Goal: Complete application form: Complete application form

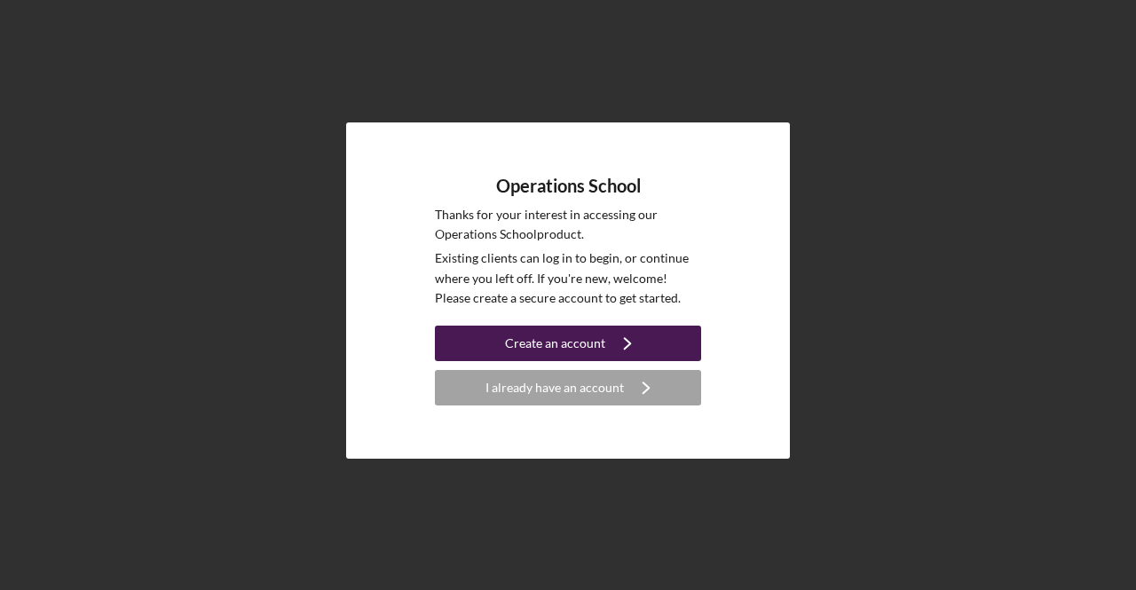
click at [599, 342] on div "Create an account" at bounding box center [555, 343] width 100 height 35
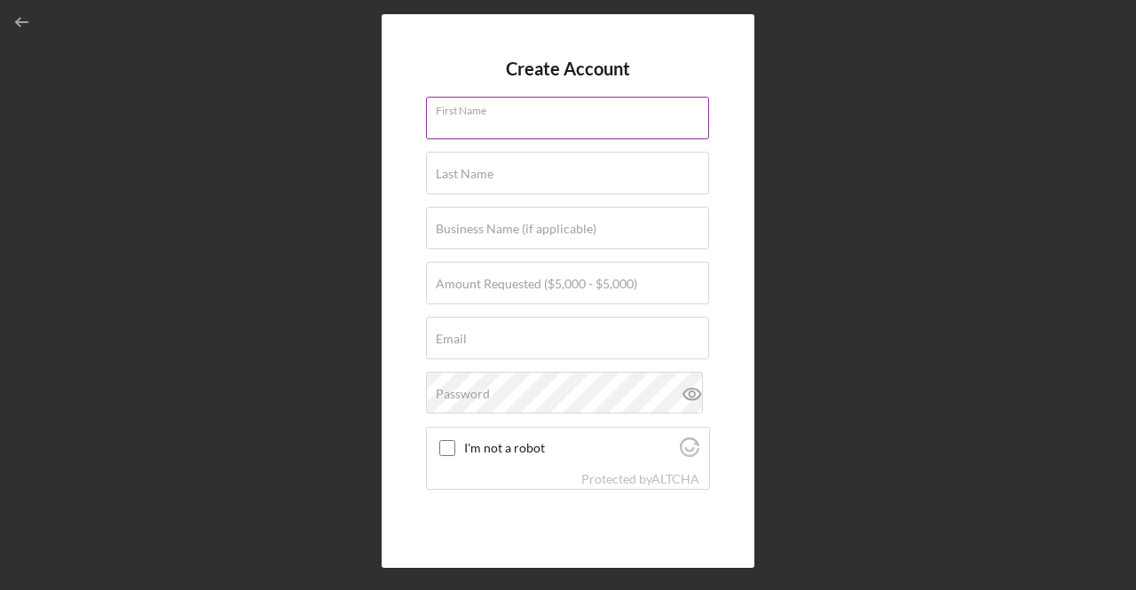
click at [516, 123] on input "First Name" at bounding box center [567, 118] width 283 height 43
type input "[PERSON_NAME]"
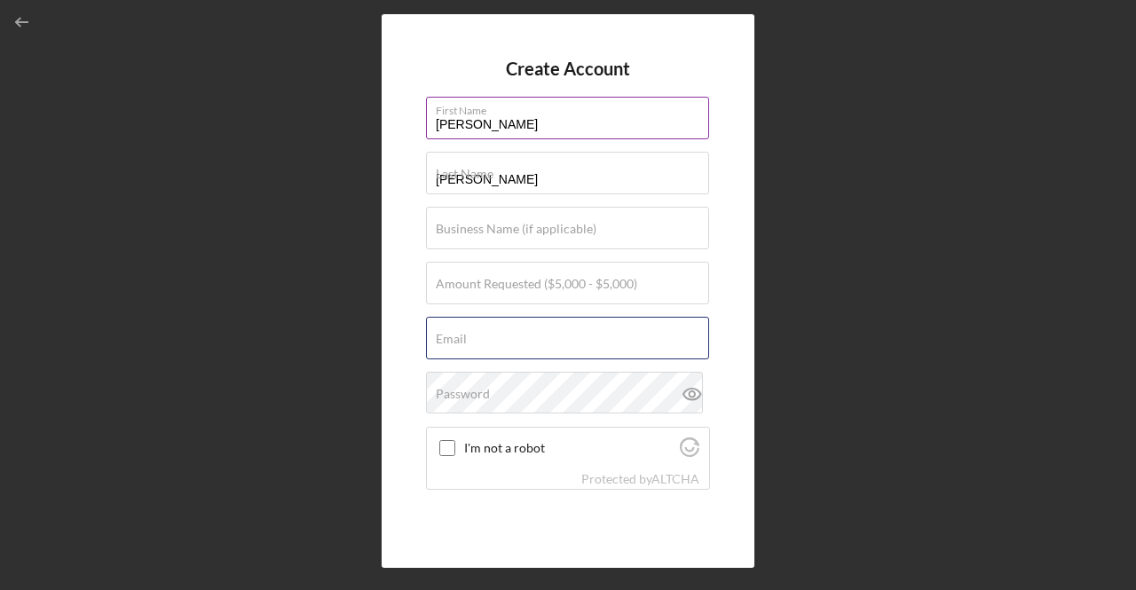
type input "[EMAIL_ADDRESS][DOMAIN_NAME]"
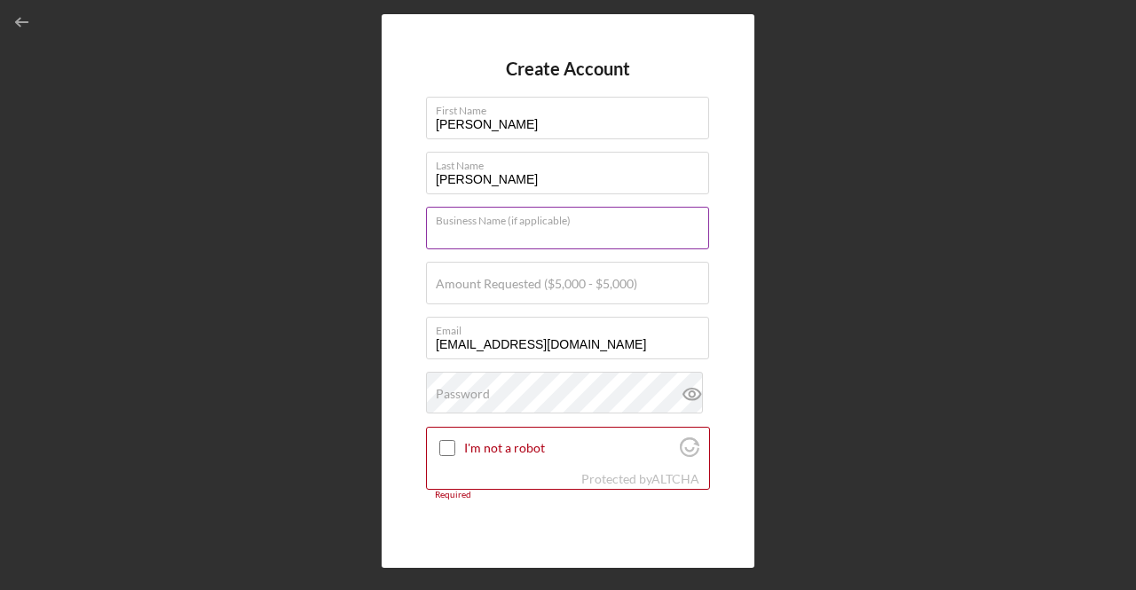
click at [527, 238] on input "Business Name (if applicable)" at bounding box center [567, 228] width 283 height 43
type input "Great Lakes Automation & Robotics LLC"
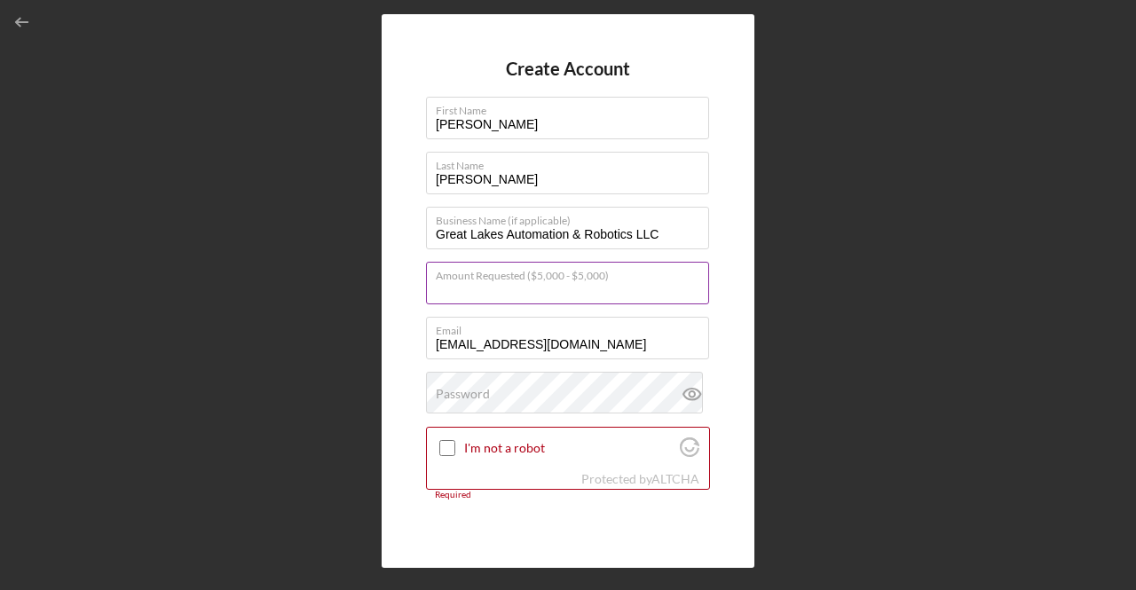
click at [552, 274] on div "Amount Requested ($5,000 - $5,000)" at bounding box center [568, 284] width 284 height 44
type input "$5,000"
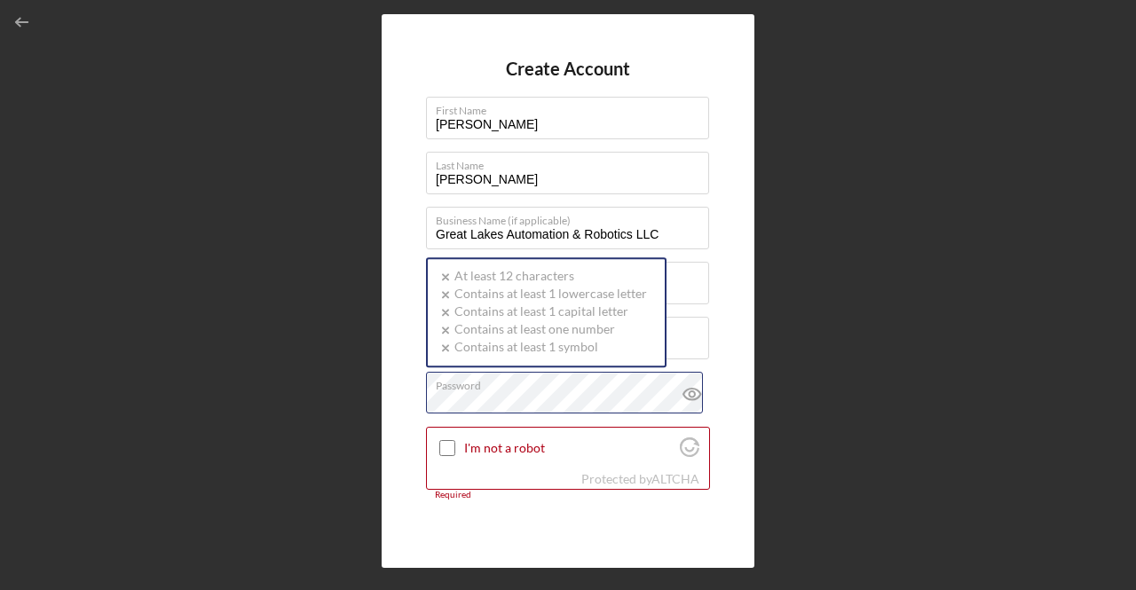
click at [509, 383] on div "Password Icon/icon-validation-no At least 12 characters Icon/icon-validation-no…" at bounding box center [568, 394] width 284 height 44
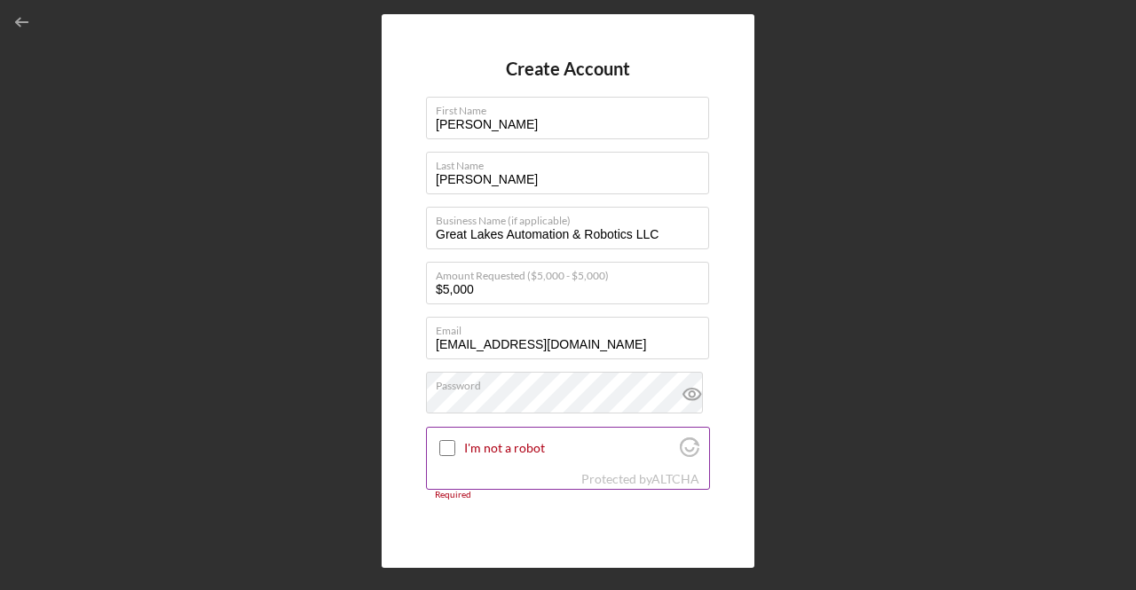
click at [451, 452] on input "I'm not a robot" at bounding box center [447, 448] width 16 height 16
checkbox input "true"
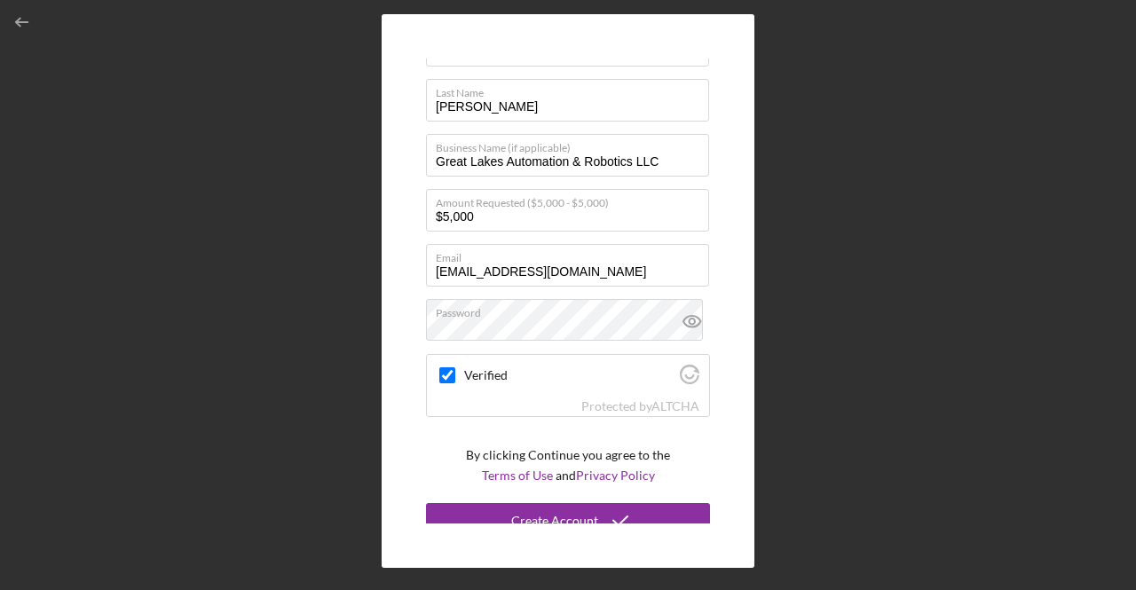
scroll to position [87, 0]
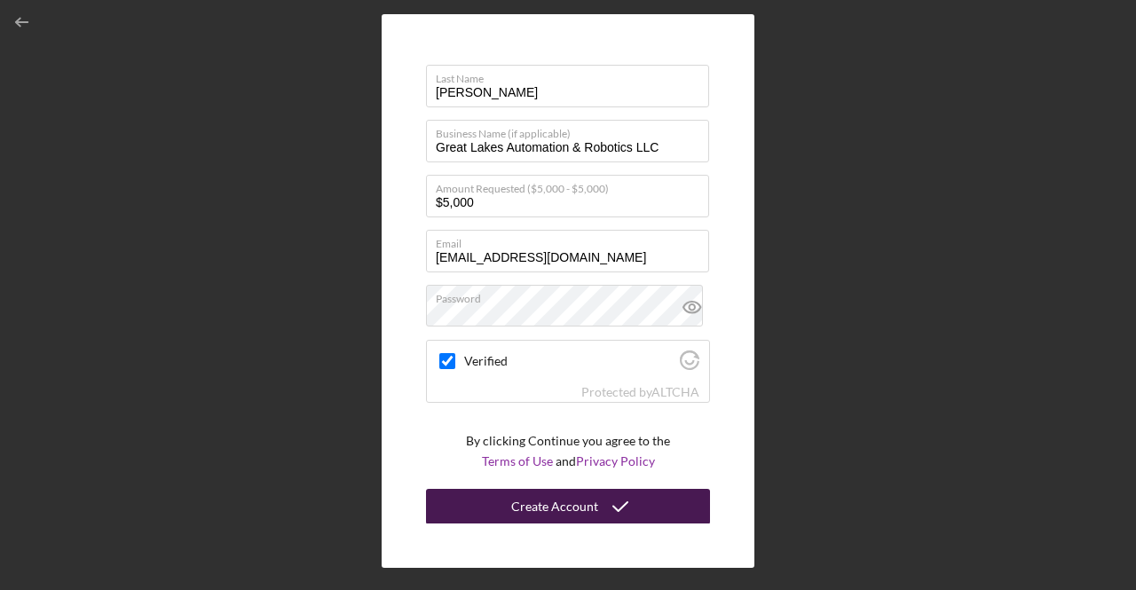
click at [626, 509] on icon "submit" at bounding box center [620, 506] width 44 height 44
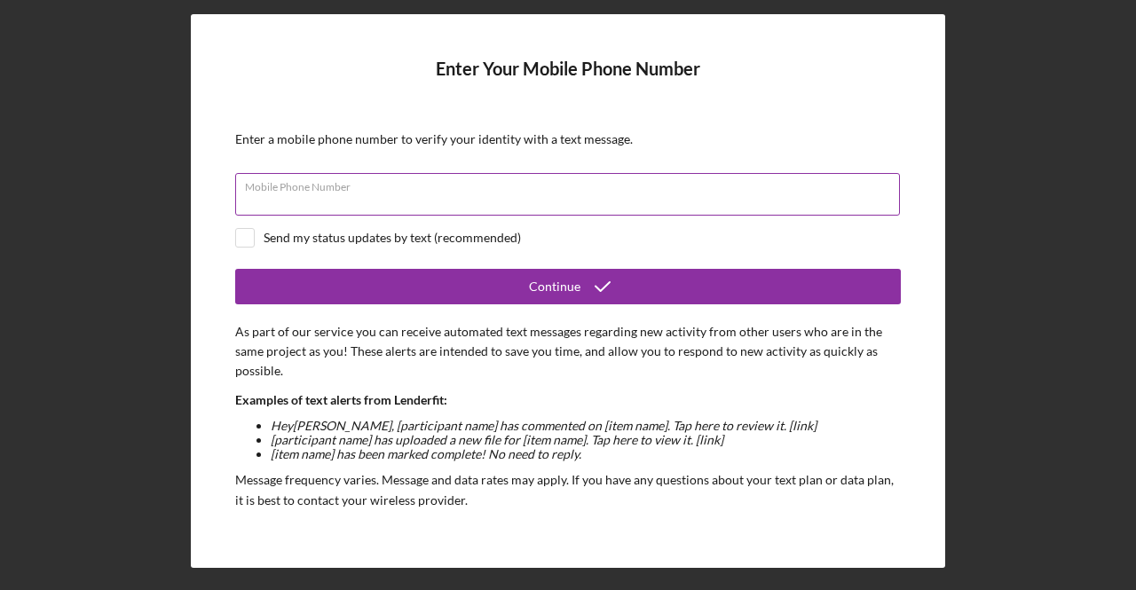
click at [423, 184] on div "Mobile Phone Number" at bounding box center [567, 195] width 665 height 44
type input "[PHONE_NUMBER]"
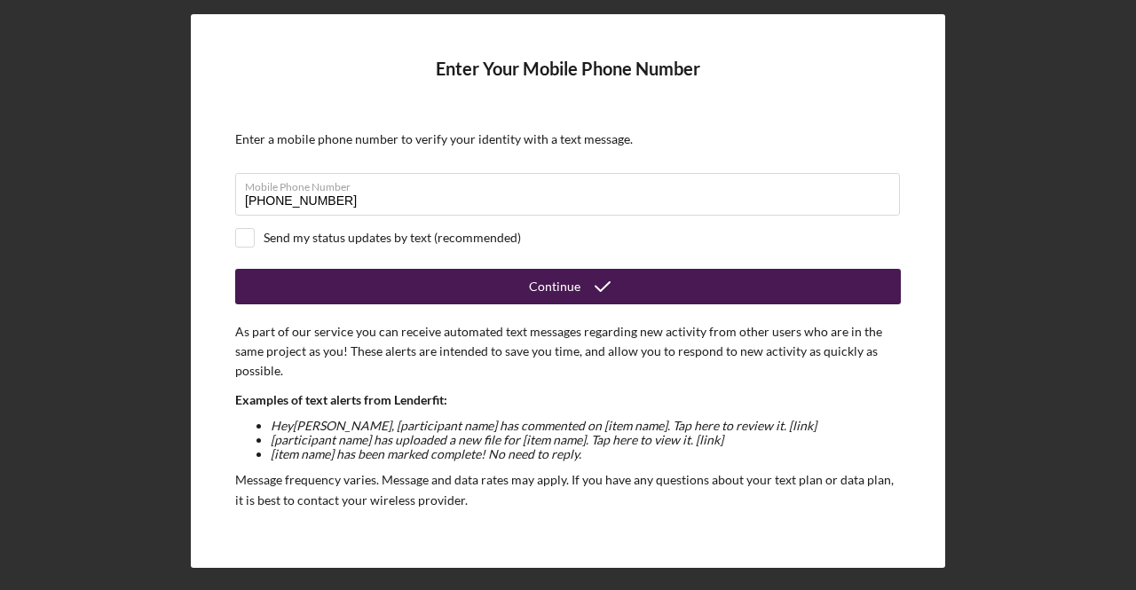
click at [350, 287] on button "Continue" at bounding box center [567, 286] width 665 height 35
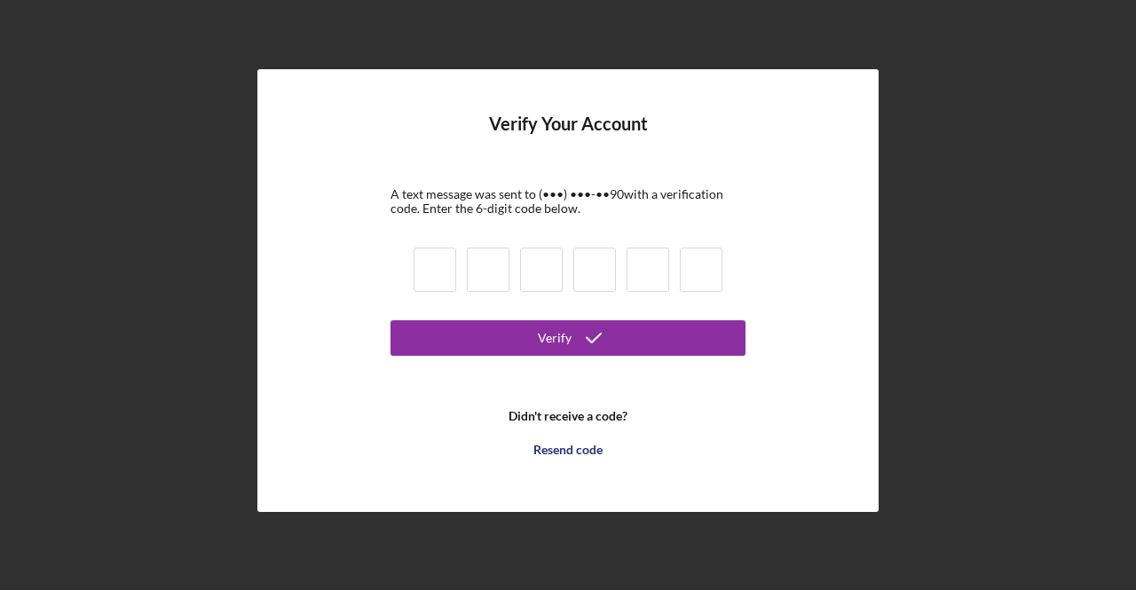
click at [443, 267] on input at bounding box center [434, 270] width 43 height 44
type input "1"
type input "4"
type input "1"
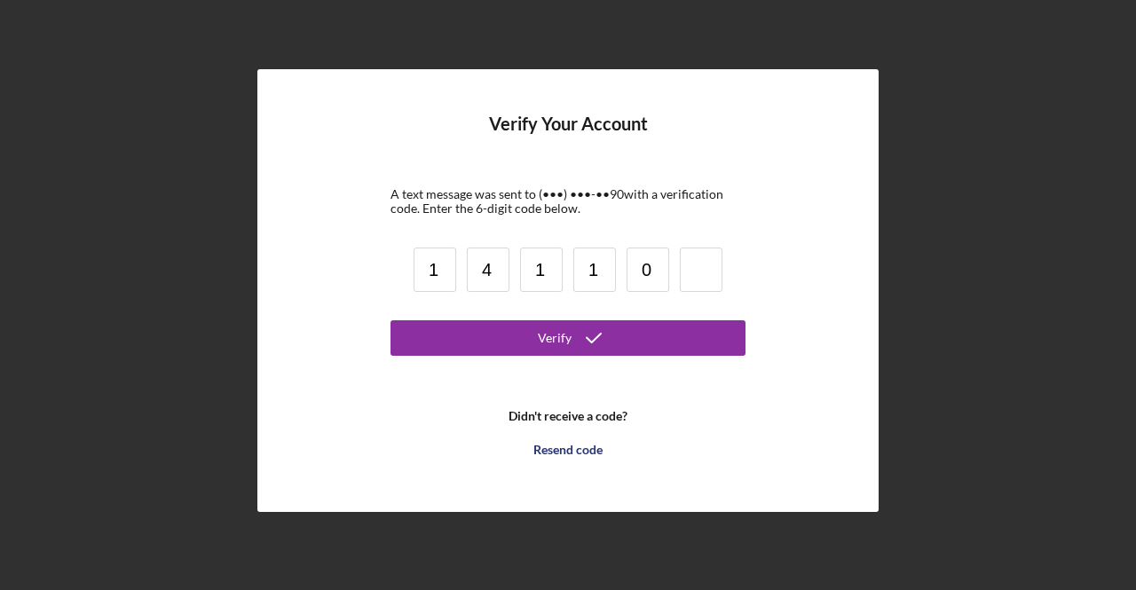
type input "0"
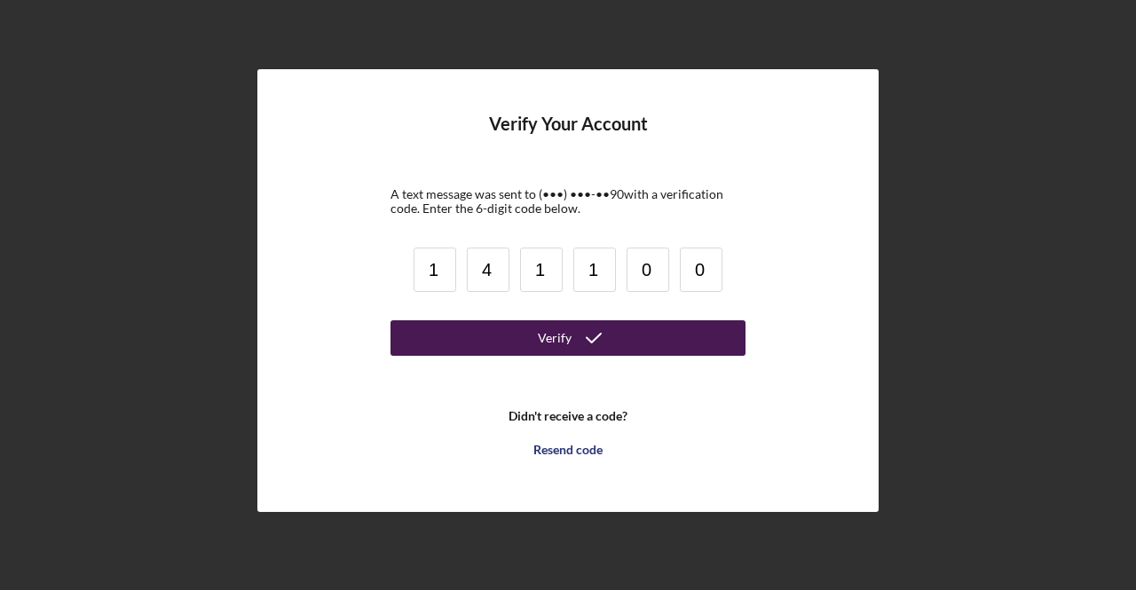
type input "0"
click at [535, 342] on button "Verify" at bounding box center [567, 337] width 355 height 35
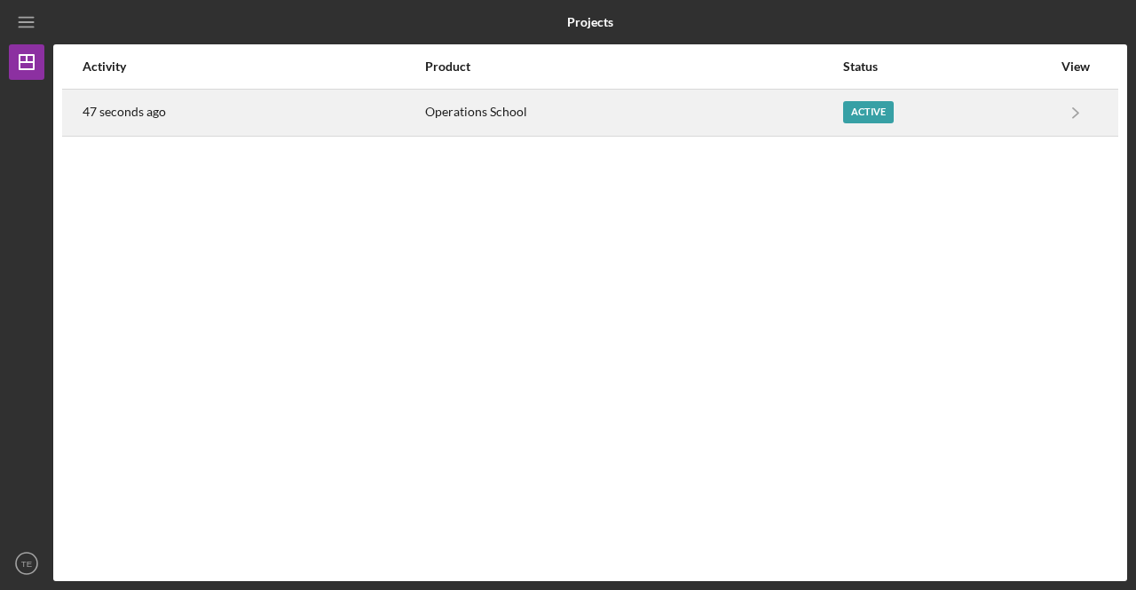
click at [875, 109] on div "Active" at bounding box center [868, 112] width 51 height 22
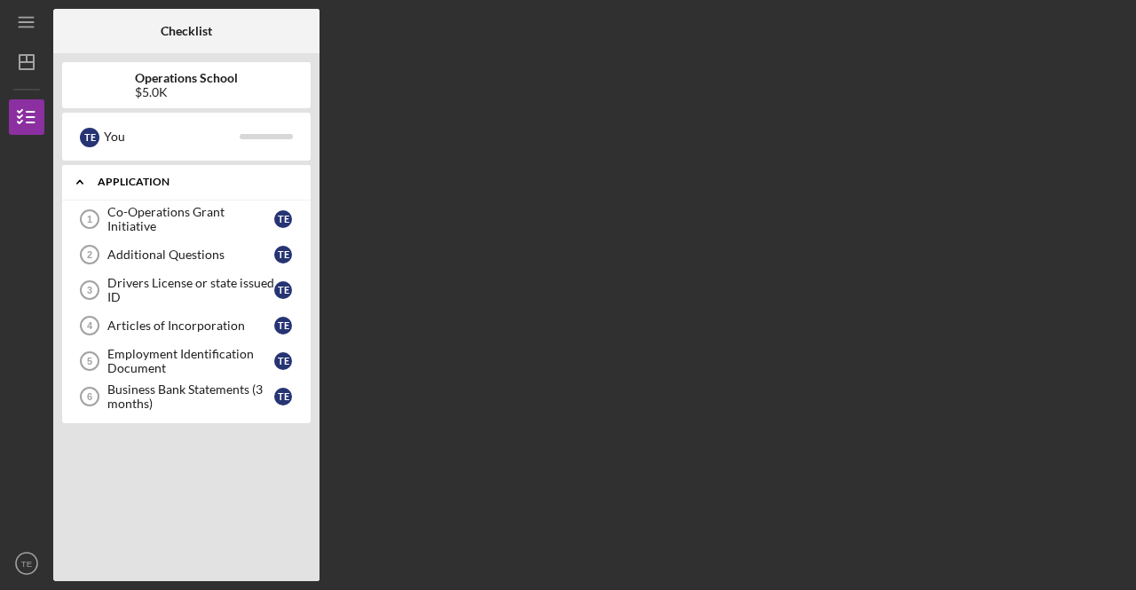
click at [160, 182] on div "Application" at bounding box center [193, 182] width 191 height 11
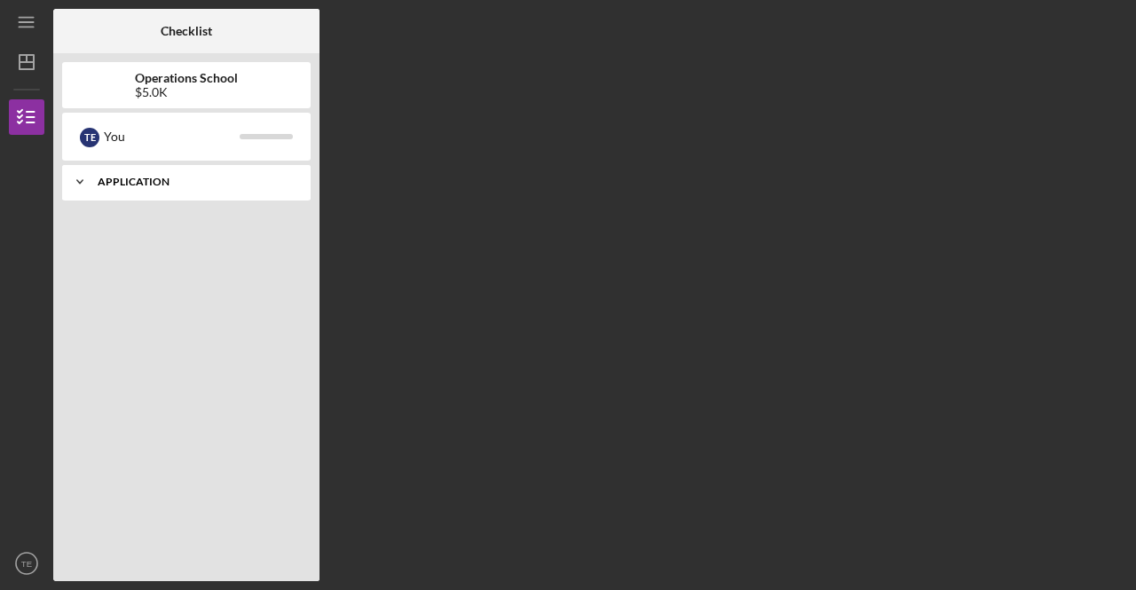
click at [160, 182] on div "Application" at bounding box center [193, 182] width 191 height 11
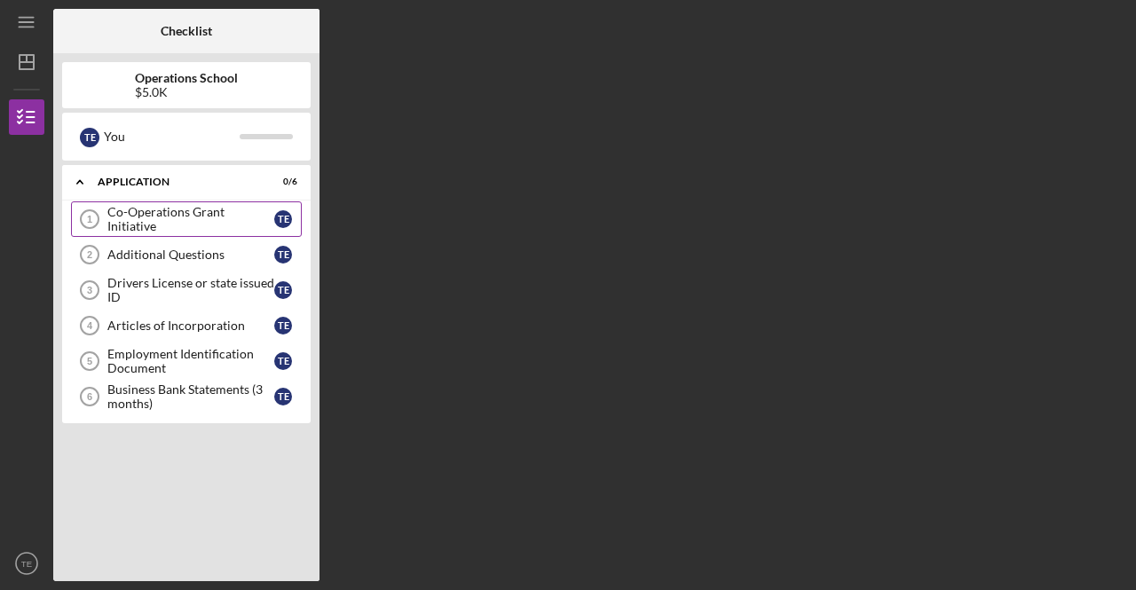
click at [170, 216] on div "Co-Operations Grant Initiative" at bounding box center [190, 219] width 167 height 28
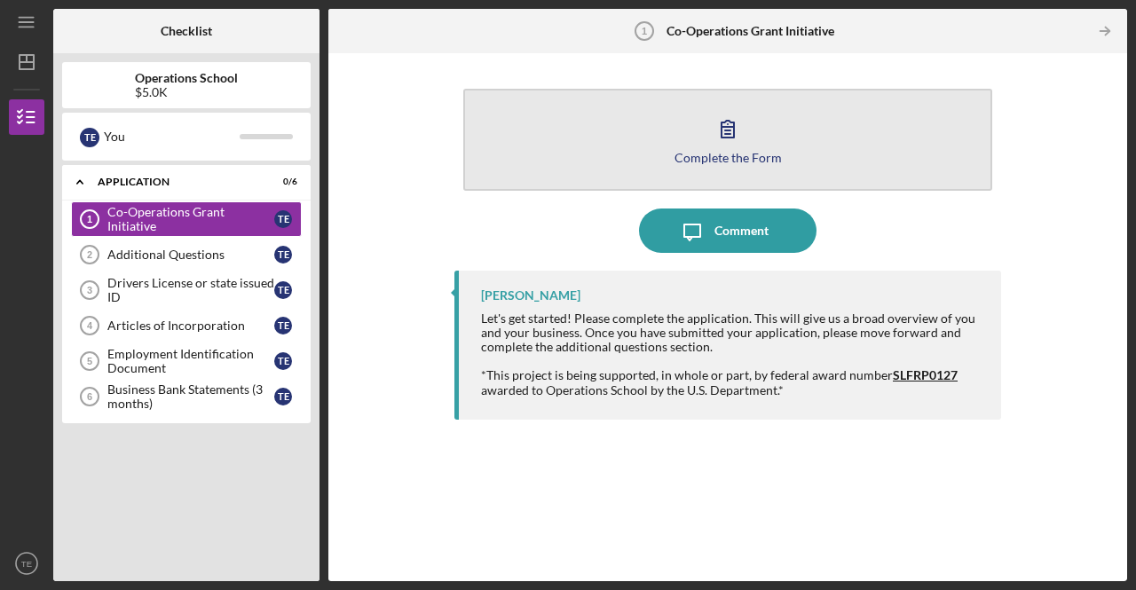
click at [738, 146] on icon "button" at bounding box center [727, 128] width 44 height 44
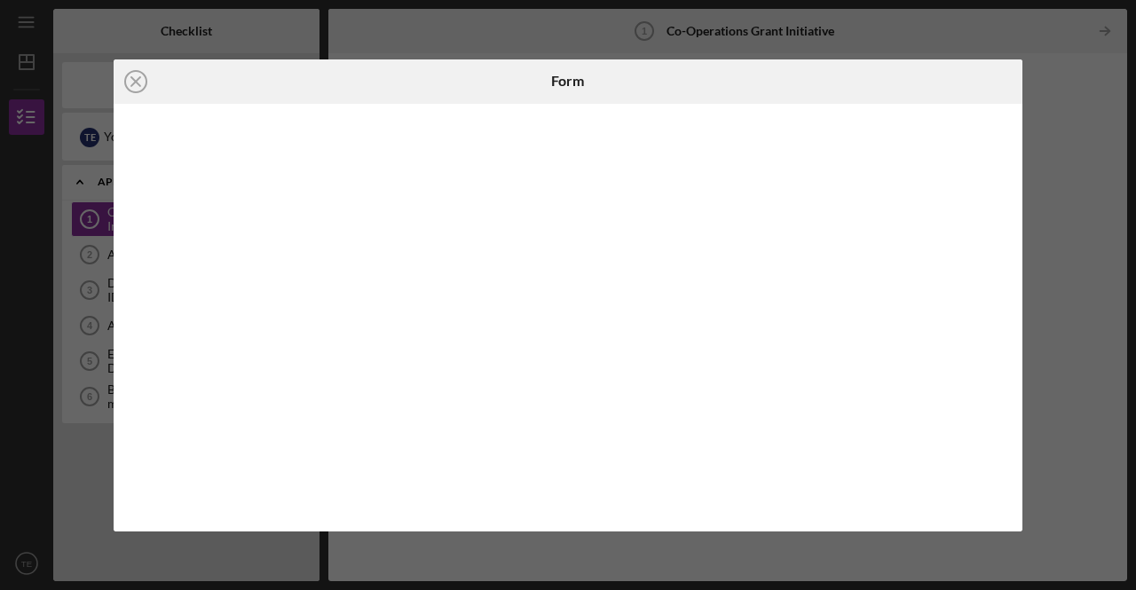
click at [1079, 63] on div "Icon/Close Form" at bounding box center [568, 295] width 1136 height 590
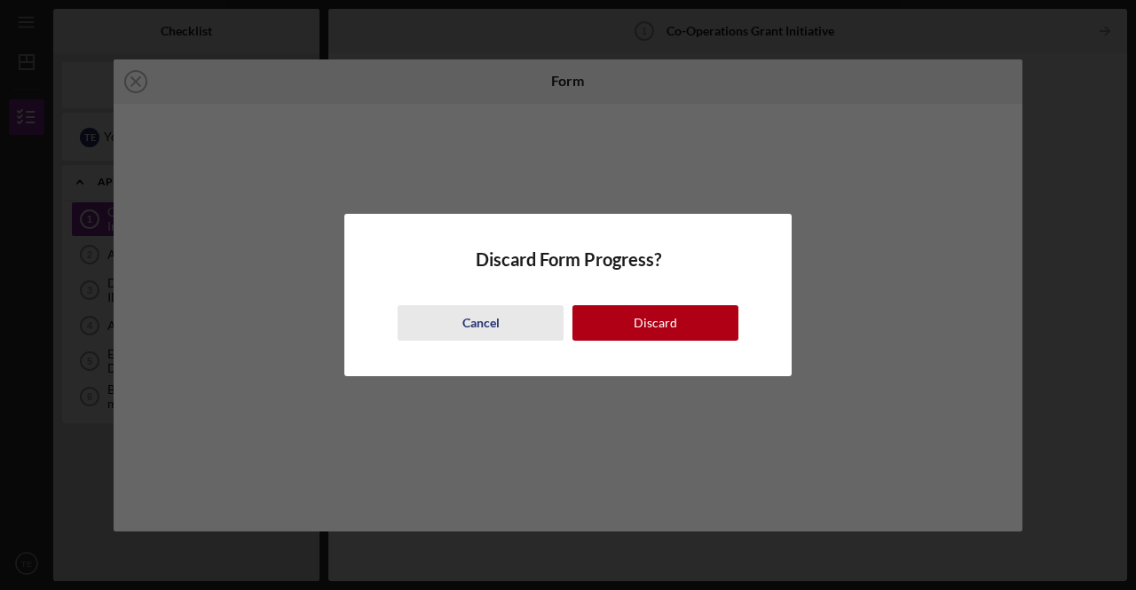
click at [513, 317] on button "Cancel" at bounding box center [480, 322] width 166 height 35
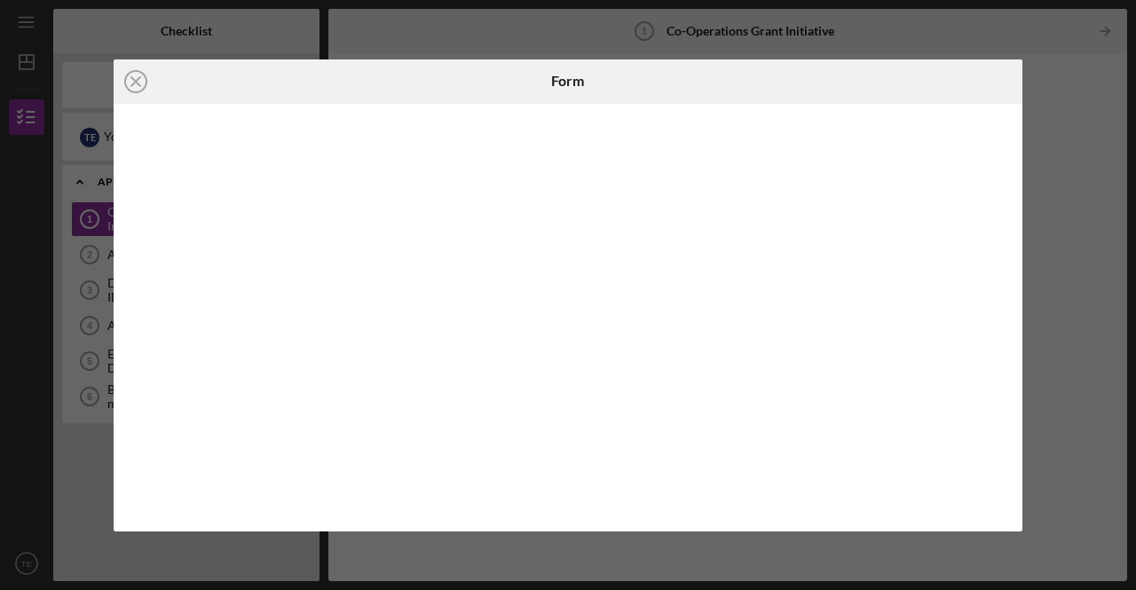
click at [273, 30] on div "Icon/Close Form" at bounding box center [568, 295] width 1136 height 590
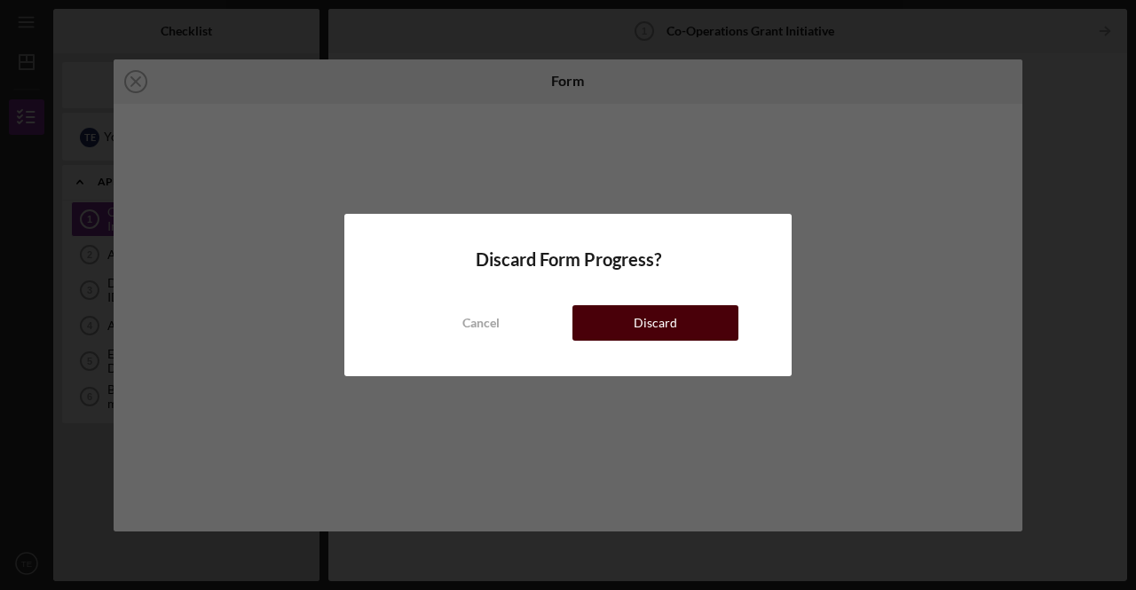
click at [672, 313] on div "Discard" at bounding box center [654, 322] width 43 height 35
